Goal: Information Seeking & Learning: Learn about a topic

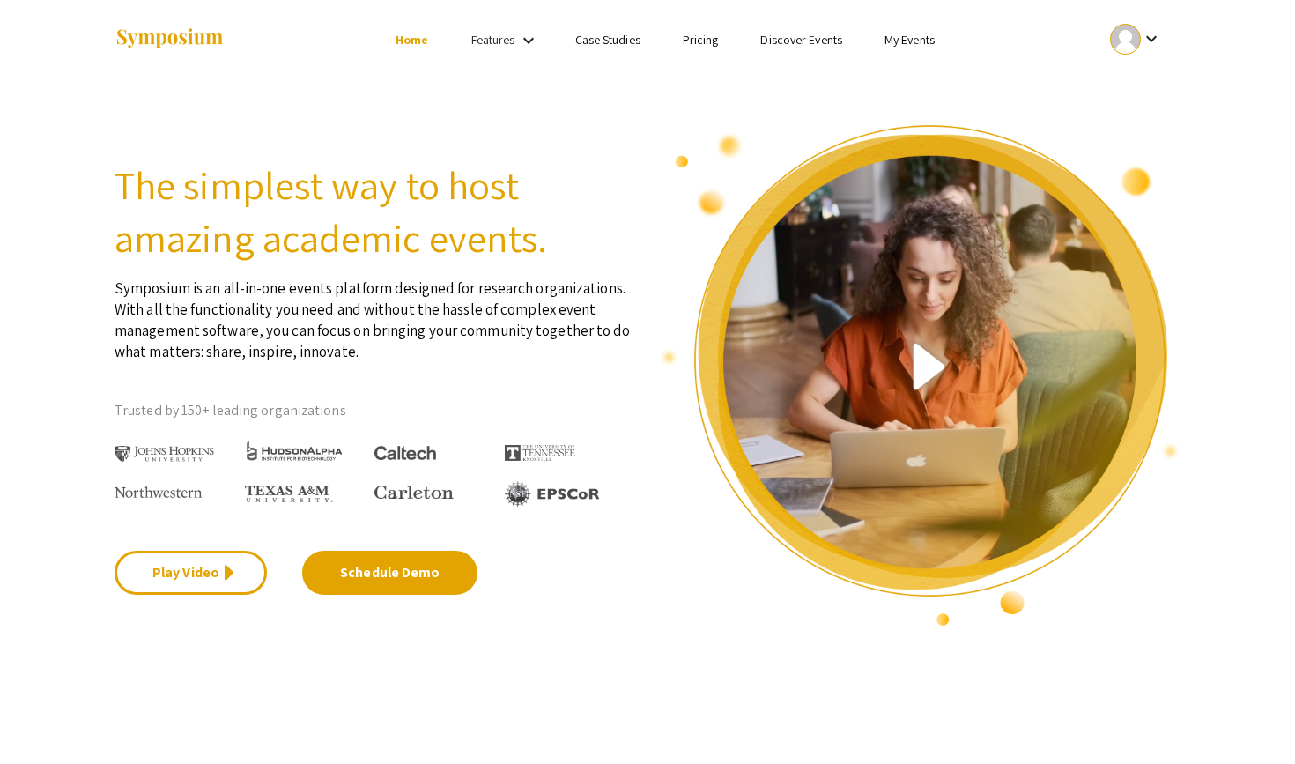
click at [1132, 51] on div at bounding box center [1125, 39] width 31 height 31
click at [1125, 75] on button "My Account" at bounding box center [1145, 87] width 108 height 42
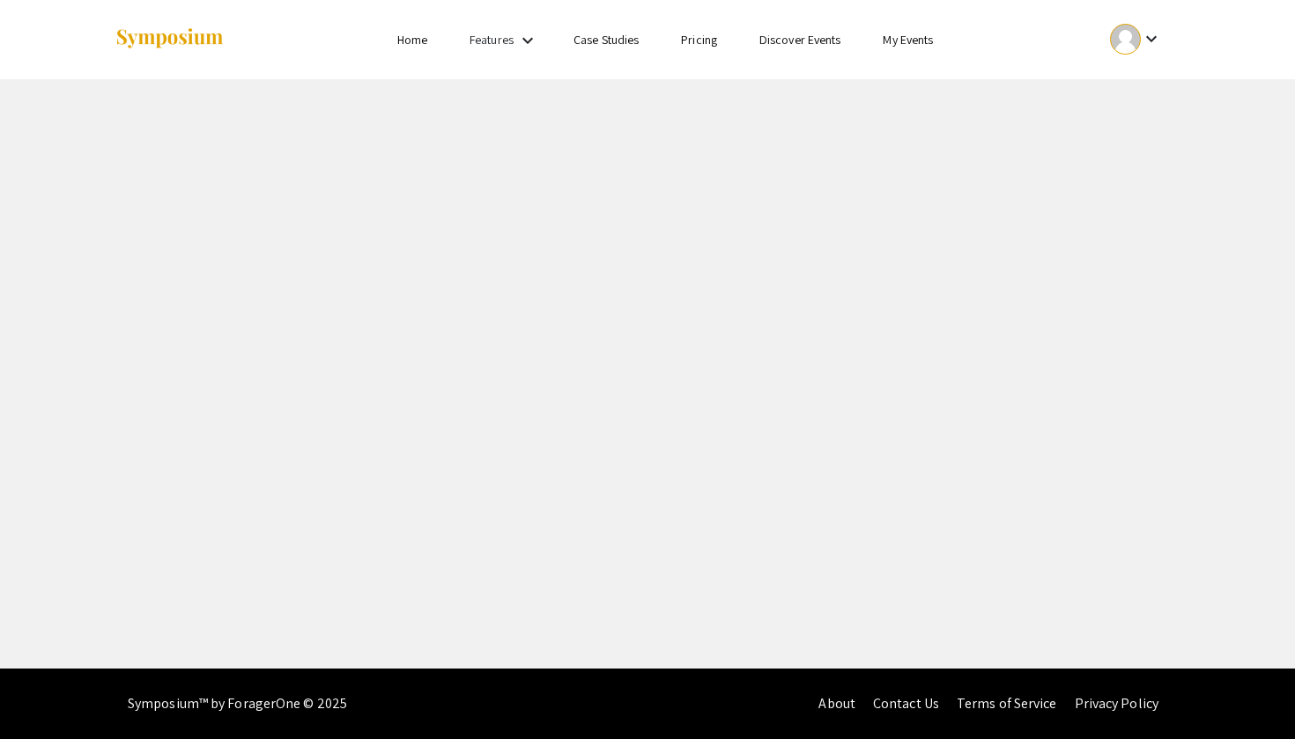
select select "custom"
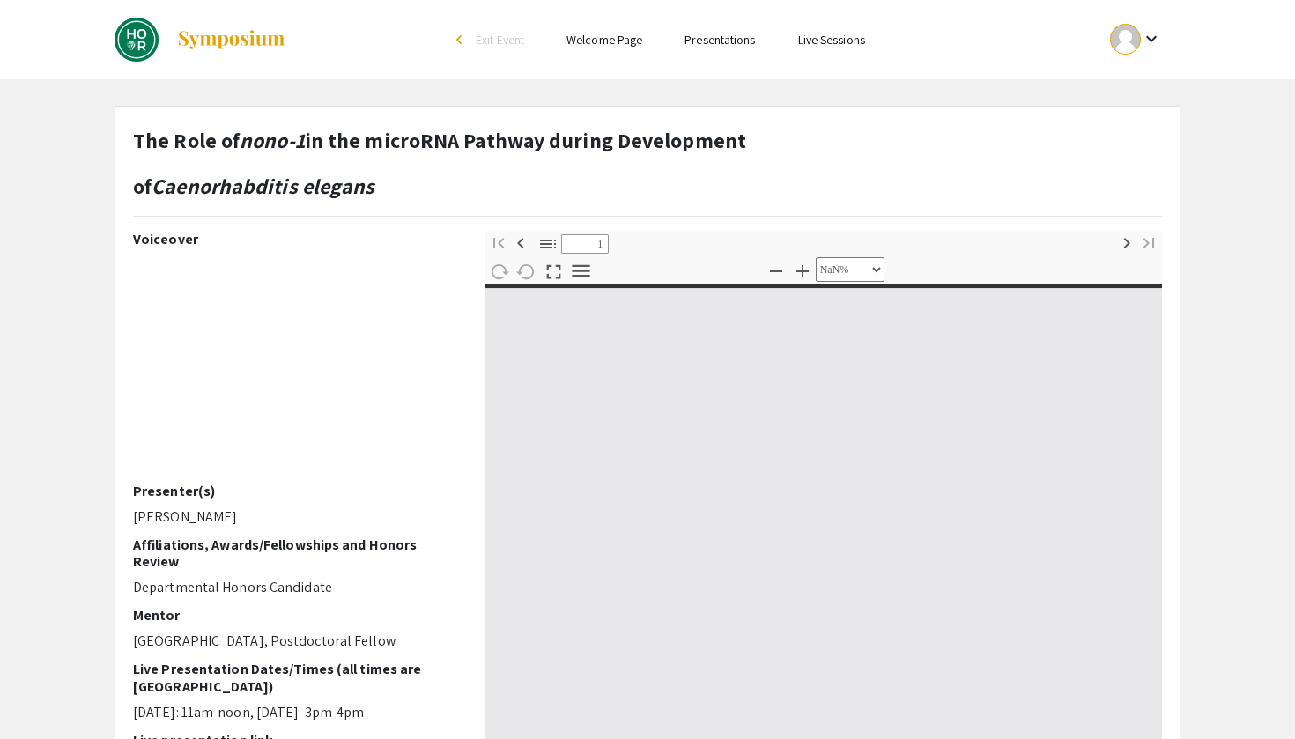
type input "0"
select select "custom"
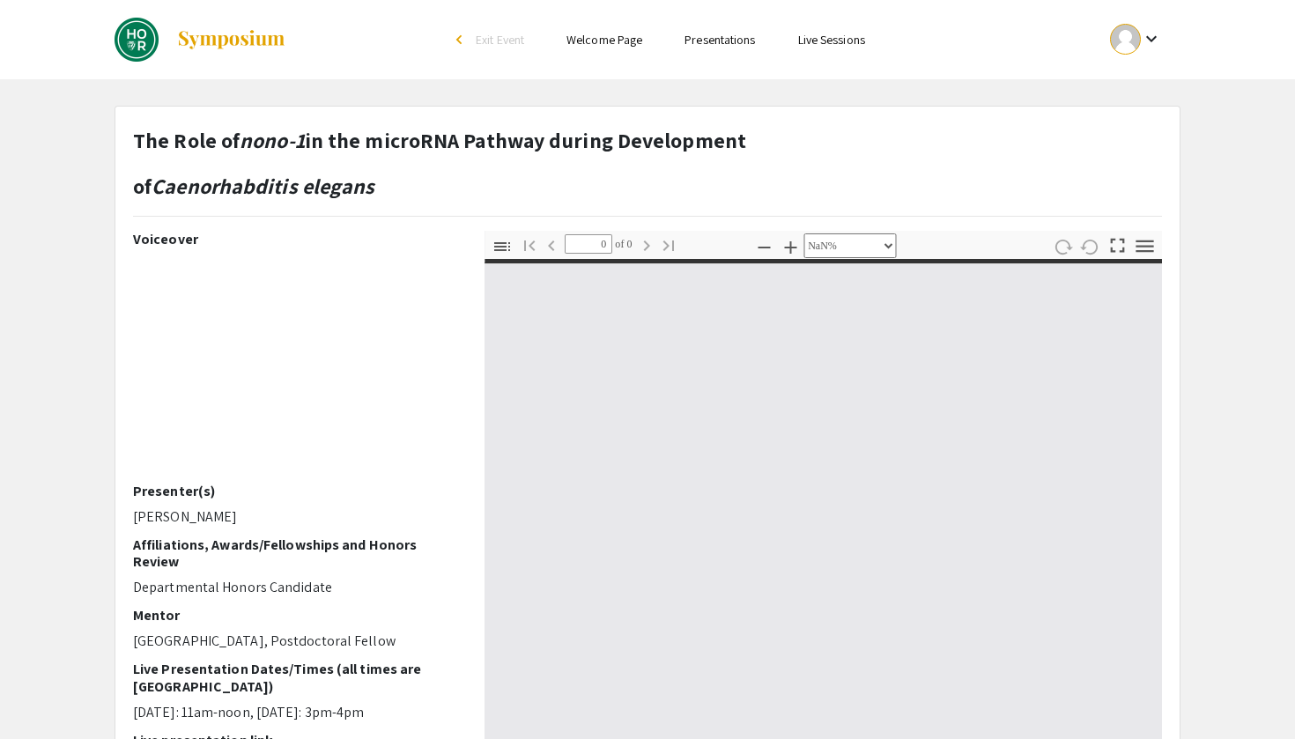
type input "1"
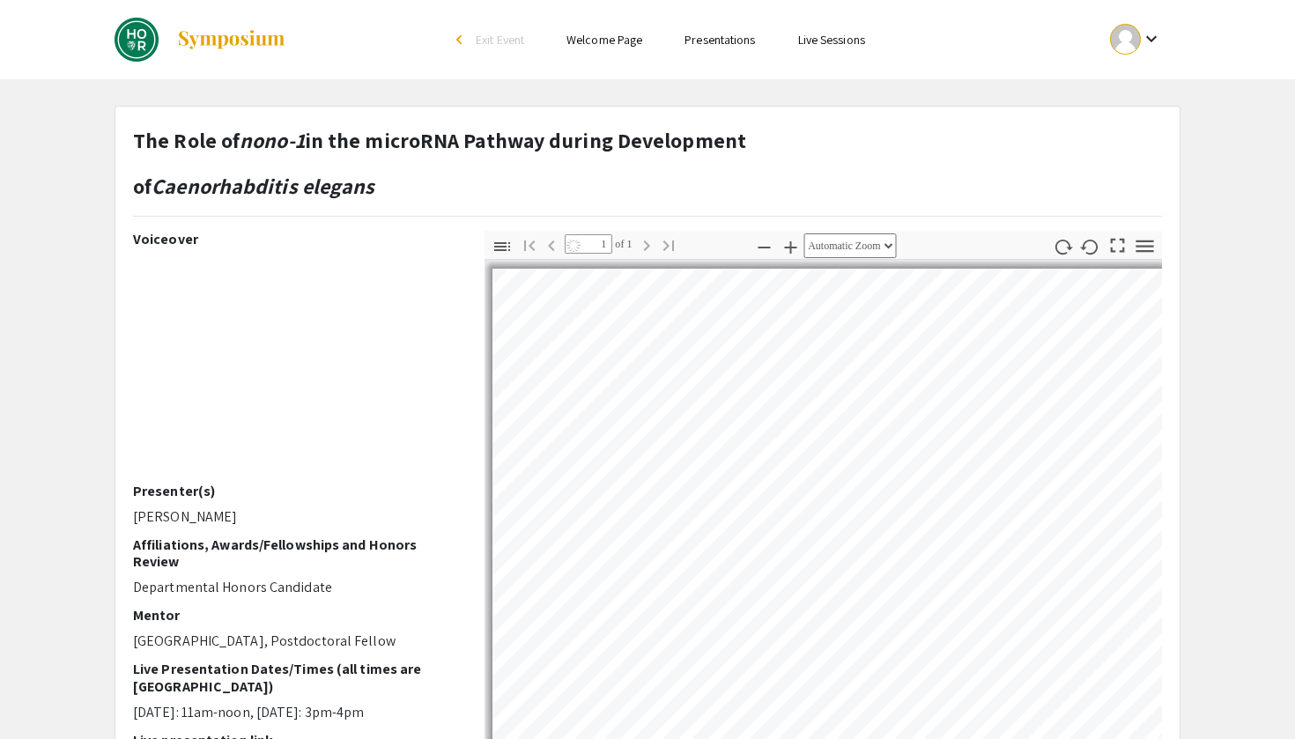
select select "auto"
